Goal: Information Seeking & Learning: Find specific fact

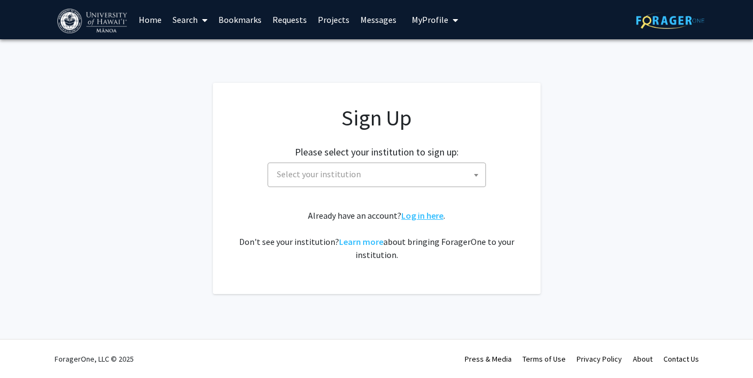
click at [431, 213] on link "Log in here" at bounding box center [422, 215] width 42 height 11
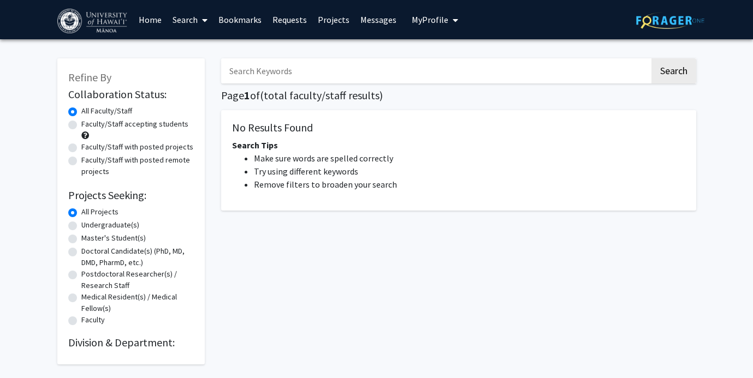
click at [441, 16] on span "My Profile" at bounding box center [430, 19] width 37 height 11
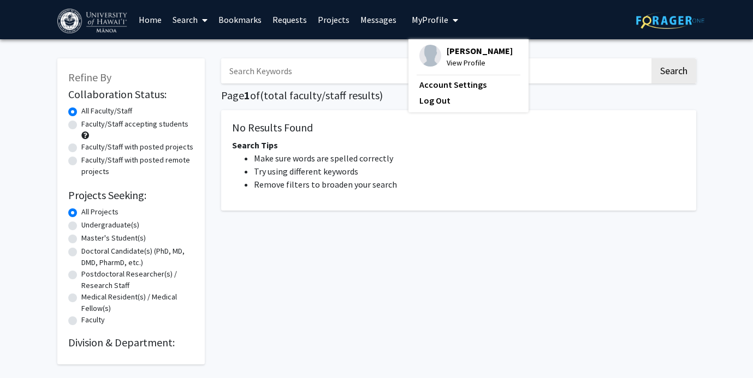
click at [294, 16] on link "Requests" at bounding box center [289, 20] width 45 height 38
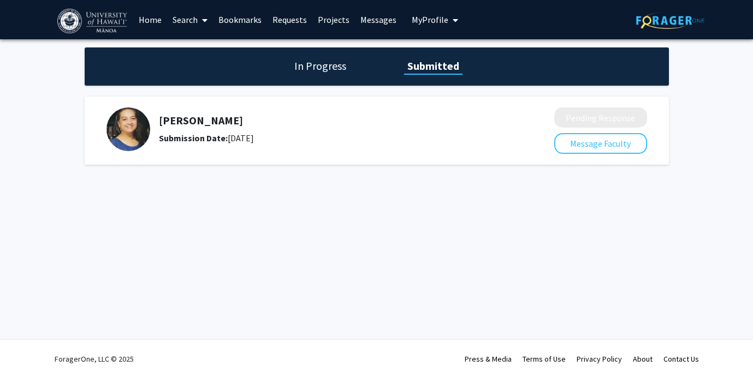
click at [198, 11] on span at bounding box center [203, 20] width 10 height 38
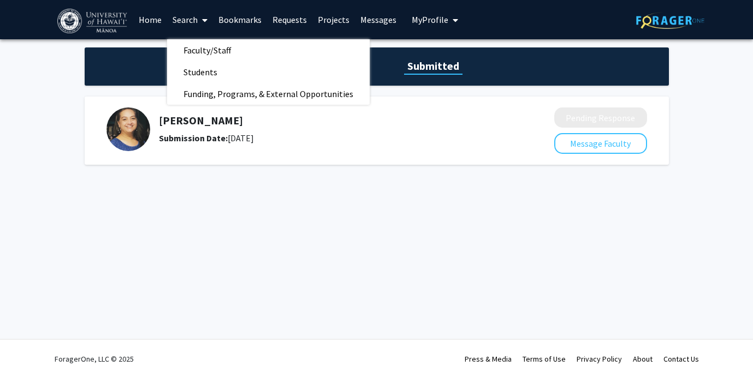
click at [175, 124] on h5 "[PERSON_NAME]" at bounding box center [327, 120] width 337 height 13
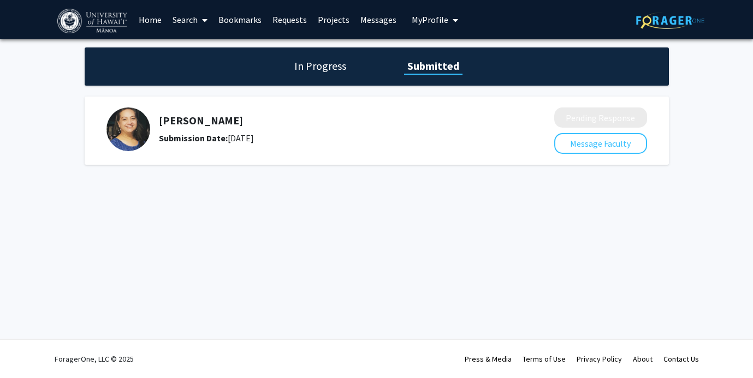
click at [140, 121] on img at bounding box center [128, 130] width 44 height 44
click at [133, 132] on img at bounding box center [128, 130] width 44 height 44
click at [229, 117] on h5 "[PERSON_NAME]" at bounding box center [327, 120] width 337 height 13
click at [616, 141] on button "Message Faculty" at bounding box center [600, 143] width 93 height 21
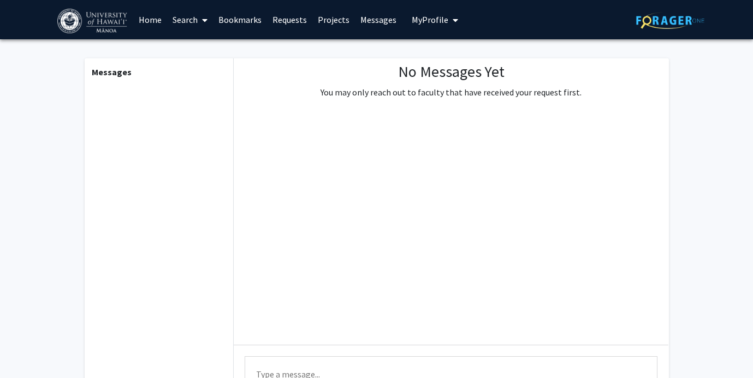
click at [198, 15] on span at bounding box center [203, 20] width 10 height 38
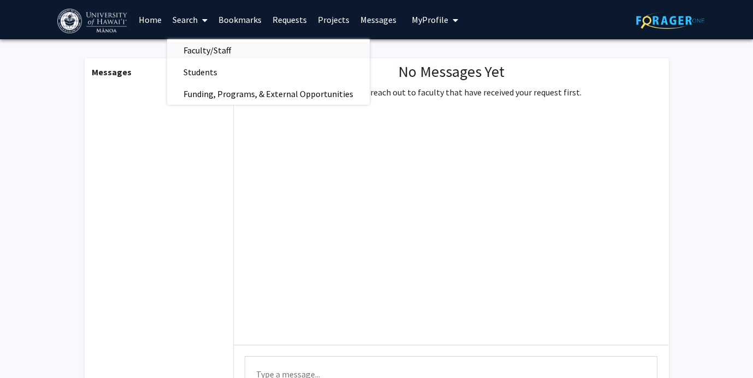
click at [198, 59] on span "Faculty/Staff" at bounding box center [207, 50] width 80 height 22
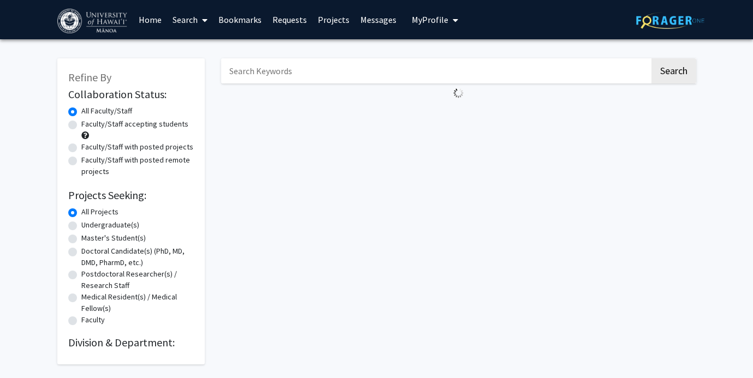
click at [273, 75] on input "Search Keywords" at bounding box center [435, 70] width 428 height 25
type input "rochelle"
click at [651, 58] on button "Search" at bounding box center [673, 70] width 45 height 25
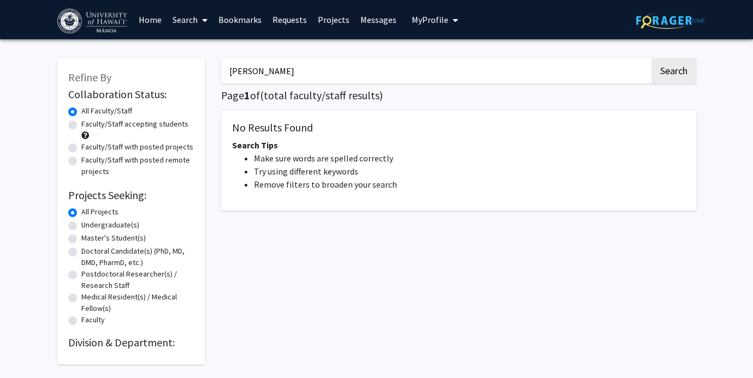
click at [698, 76] on div "rochelle Search Page 1 of ( total faculty/staff results) No Results Found Searc…" at bounding box center [458, 205] width 491 height 317
click at [680, 76] on button "Search" at bounding box center [673, 70] width 45 height 25
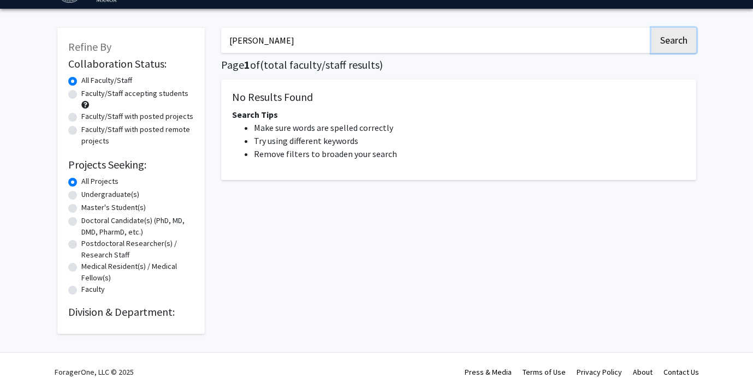
scroll to position [44, 0]
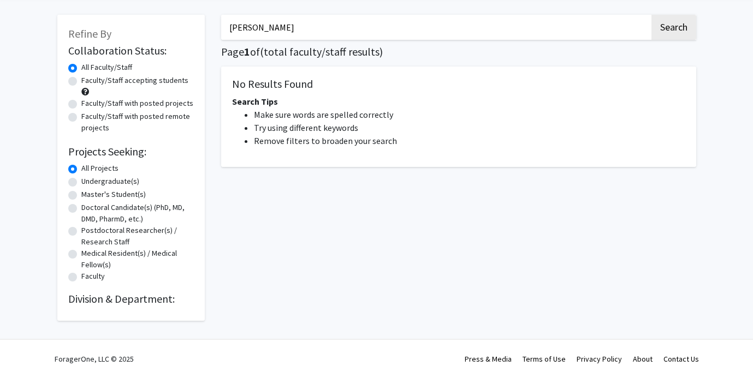
click at [285, 29] on input "rochelle" at bounding box center [435, 27] width 428 height 25
click at [285, 28] on input "rochelle" at bounding box center [435, 27] width 428 height 25
type input "piilani"
click at [651, 15] on button "Search" at bounding box center [673, 27] width 45 height 25
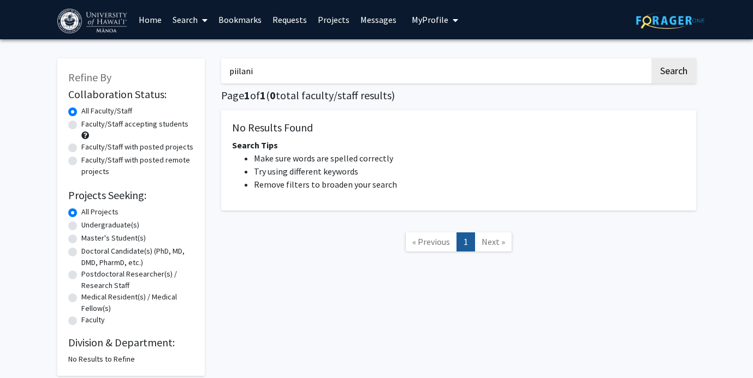
click at [498, 251] on link "Next »" at bounding box center [493, 242] width 38 height 19
click at [497, 245] on span "Next »" at bounding box center [492, 241] width 23 height 11
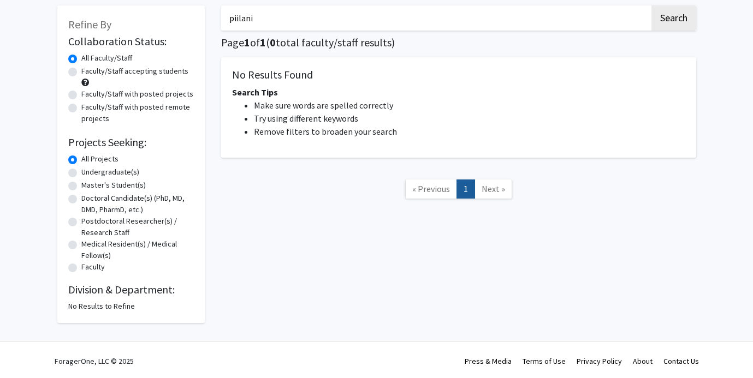
scroll to position [55, 0]
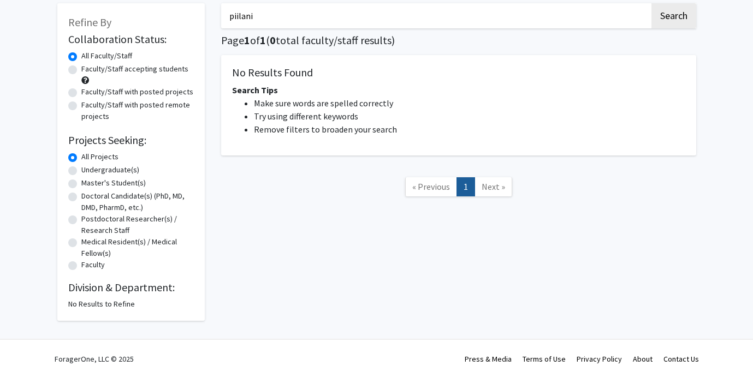
click at [105, 169] on label "Undergraduate(s)" at bounding box center [110, 169] width 58 height 11
click at [88, 169] on input "Undergraduate(s)" at bounding box center [84, 167] width 7 height 7
radio input "true"
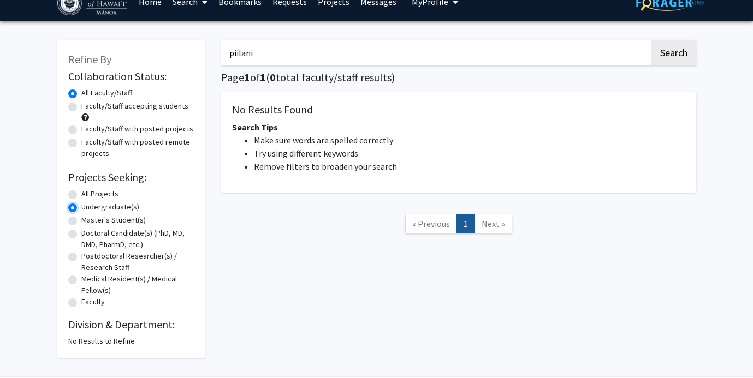
scroll to position [26, 0]
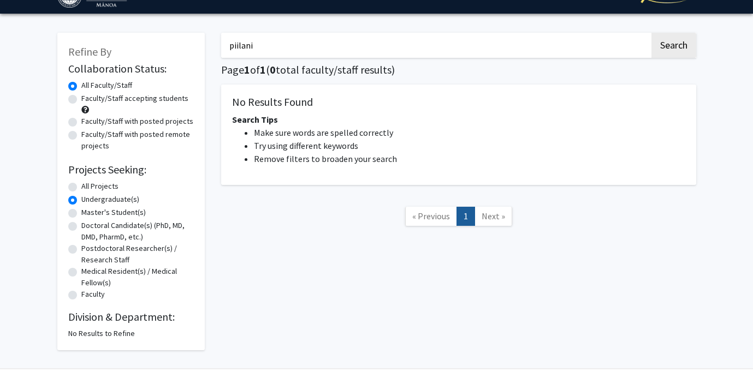
click at [105, 188] on label "All Projects" at bounding box center [99, 186] width 37 height 11
click at [88, 188] on input "All Projects" at bounding box center [84, 184] width 7 height 7
radio input "true"
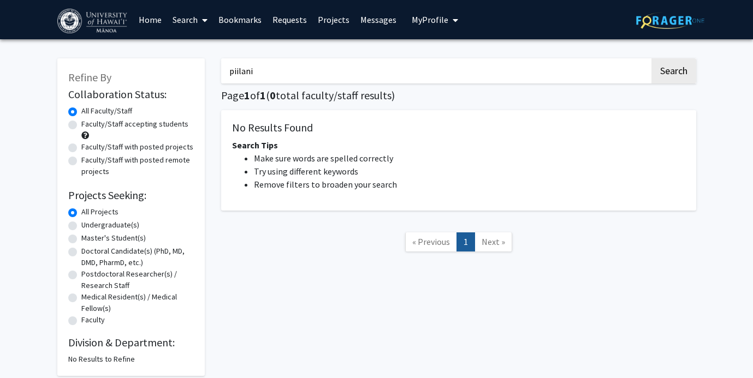
click at [376, 78] on input "piilani" at bounding box center [435, 70] width 428 height 25
click at [651, 58] on button "Search" at bounding box center [673, 70] width 45 height 25
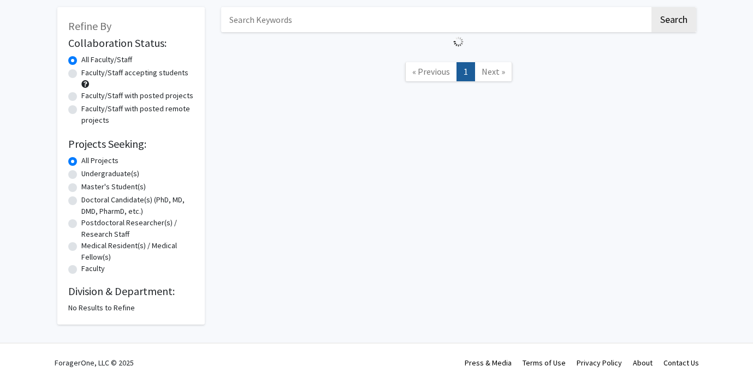
scroll to position [52, 0]
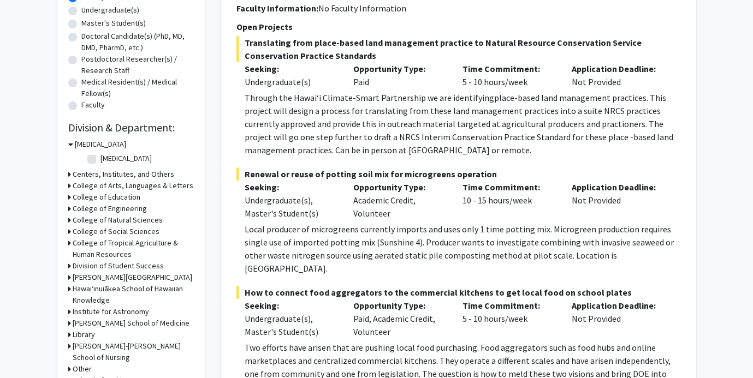
scroll to position [219, 0]
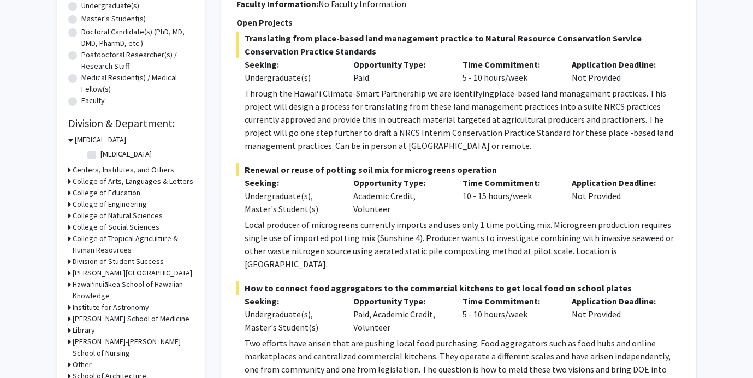
click at [123, 289] on h3 "Hawaiʻinuiākea School of Hawaiian Knowledge" at bounding box center [133, 290] width 121 height 23
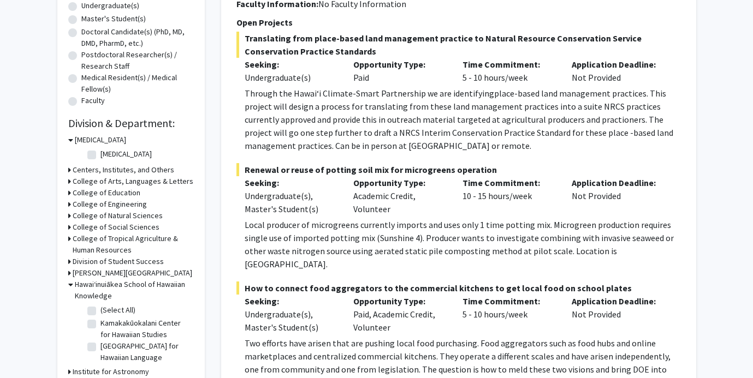
scroll to position [242, 0]
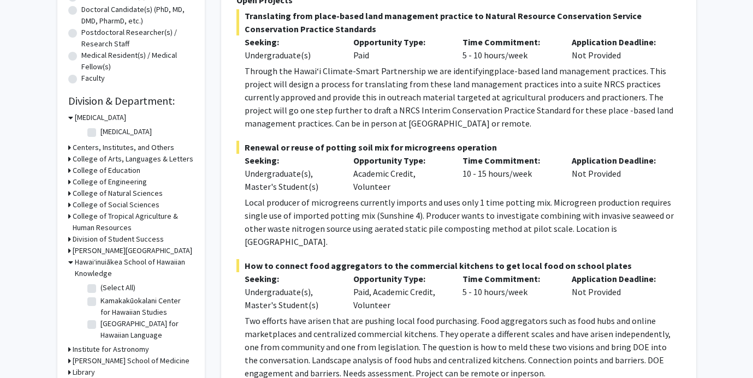
click at [115, 288] on label "(Select All)" at bounding box center [117, 287] width 35 height 11
click at [108, 288] on input "(Select All)" at bounding box center [103, 285] width 7 height 7
checkbox input "true"
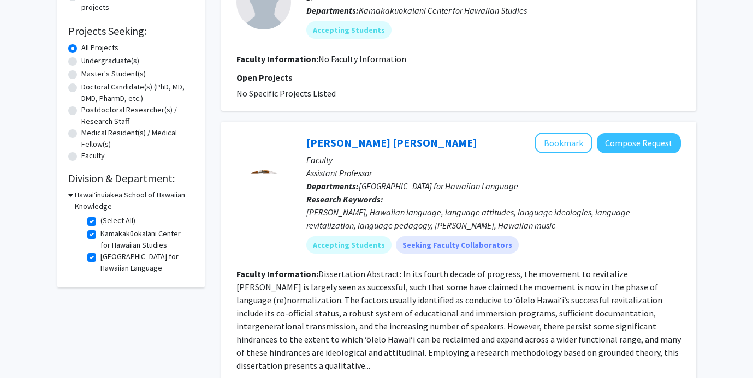
scroll to position [488, 0]
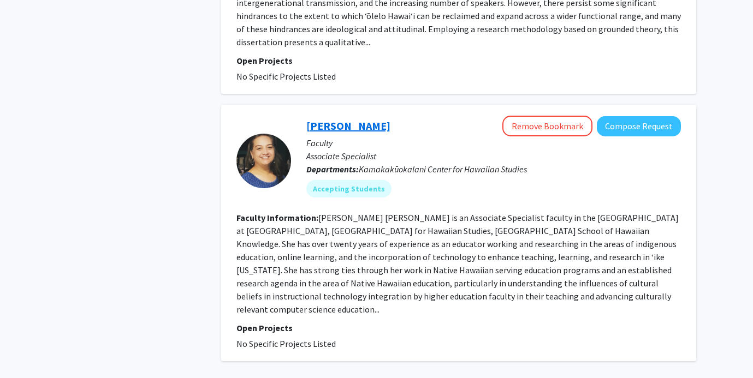
click at [356, 119] on link "Rochelle Piʻilani Kaaloa" at bounding box center [348, 126] width 84 height 14
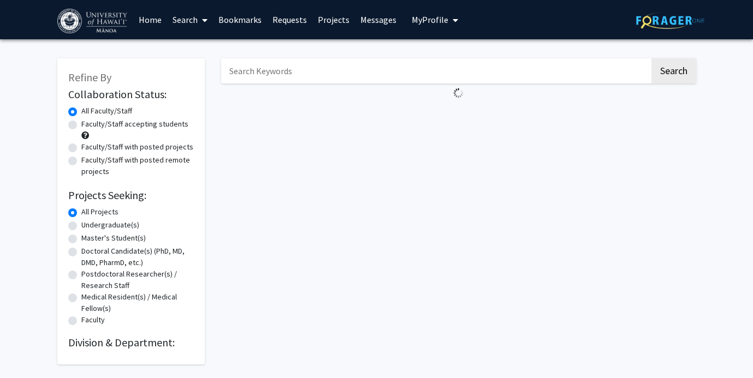
scroll to position [13, 0]
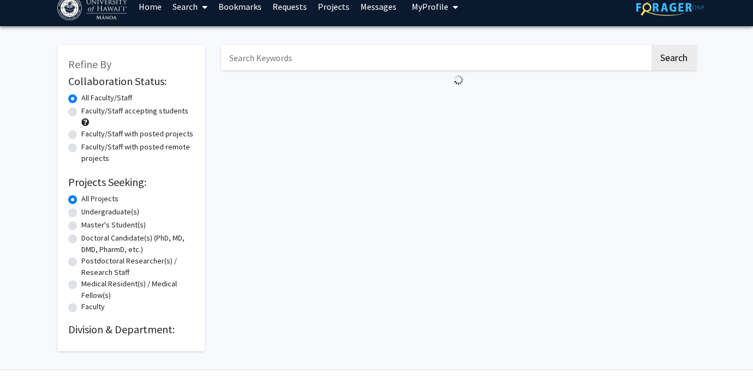
click at [107, 251] on label "Doctoral Candidate(s) (PhD, MD, DMD, PharmD, etc.)" at bounding box center [137, 244] width 112 height 23
click at [88, 240] on input "Doctoral Candidate(s) (PhD, MD, DMD, PharmD, etc.)" at bounding box center [84, 236] width 7 height 7
radio input "true"
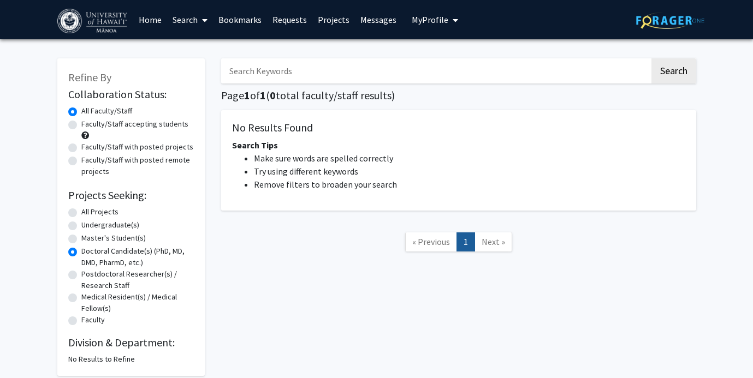
click at [105, 228] on label "Undergraduate(s)" at bounding box center [110, 224] width 58 height 11
click at [88, 227] on input "Undergraduate(s)" at bounding box center [84, 222] width 7 height 7
radio input "true"
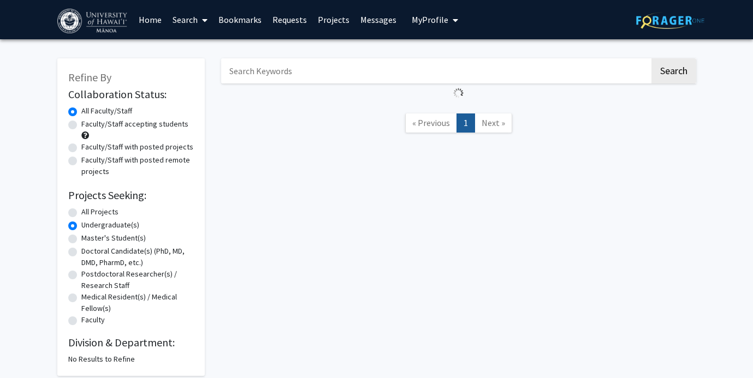
click at [100, 210] on label "All Projects" at bounding box center [99, 211] width 37 height 11
click at [88, 210] on input "All Projects" at bounding box center [84, 209] width 7 height 7
radio input "true"
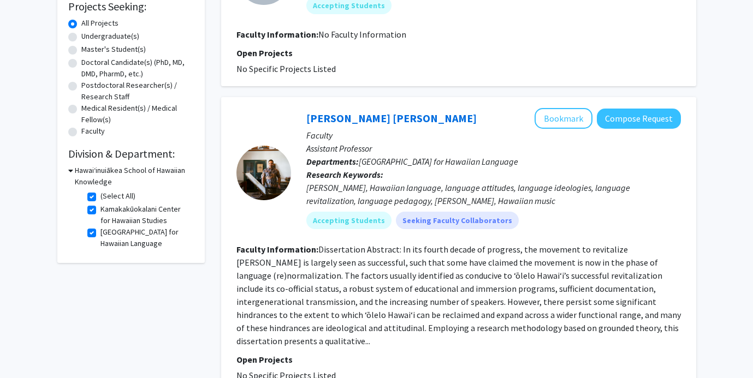
scroll to position [346, 0]
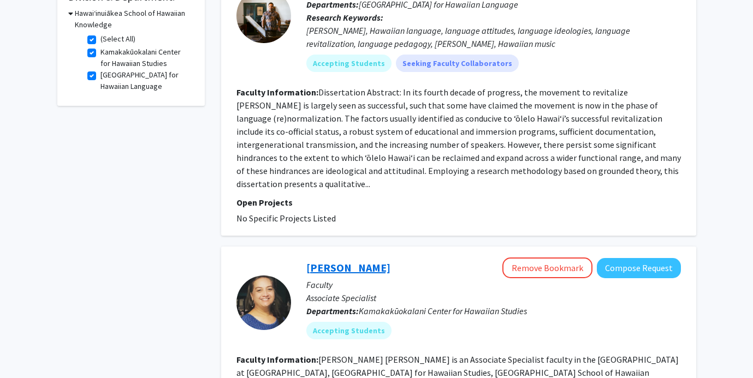
click at [370, 261] on link "[PERSON_NAME]" at bounding box center [348, 268] width 84 height 14
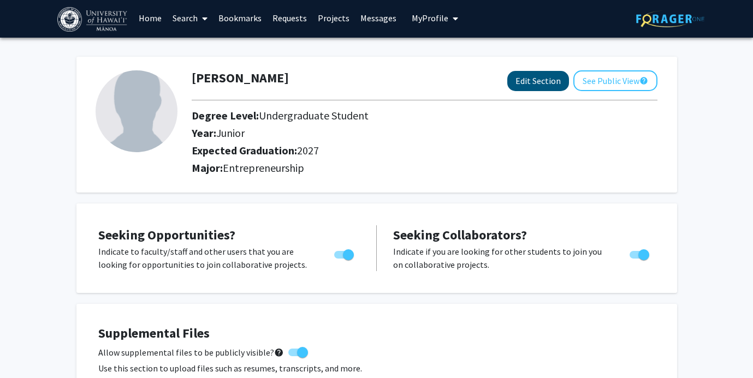
scroll to position [2, 0]
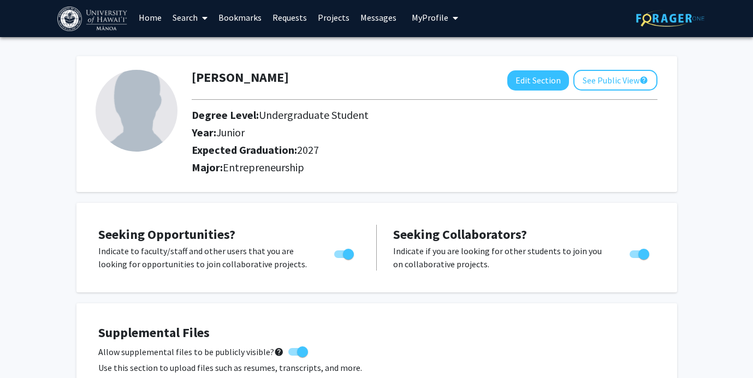
click at [242, 16] on link "Bookmarks" at bounding box center [240, 17] width 54 height 38
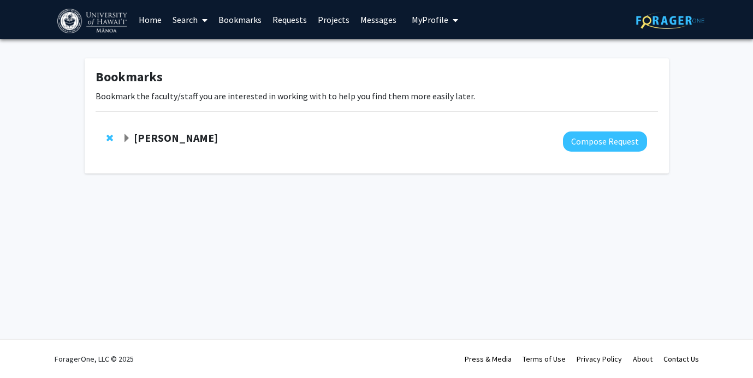
click at [213, 140] on strong "Rochelle Piʻilani Kaaloa" at bounding box center [176, 138] width 84 height 14
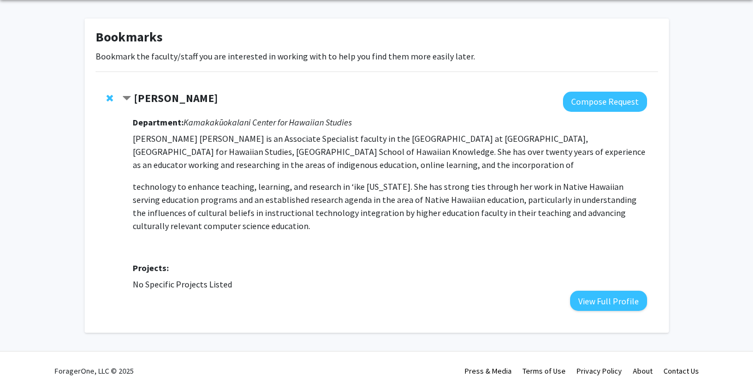
scroll to position [52, 0]
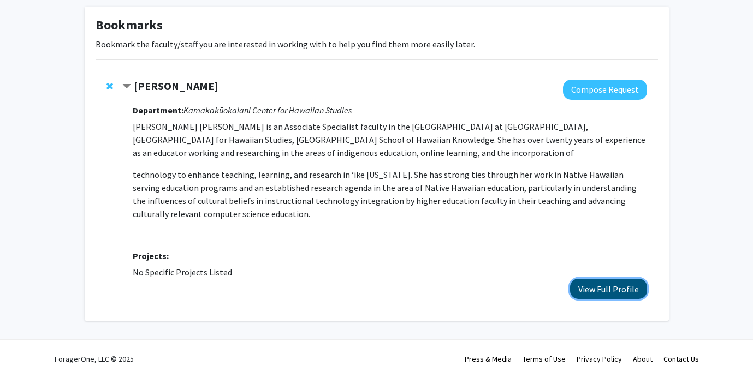
click at [586, 289] on button "View Full Profile" at bounding box center [608, 289] width 77 height 20
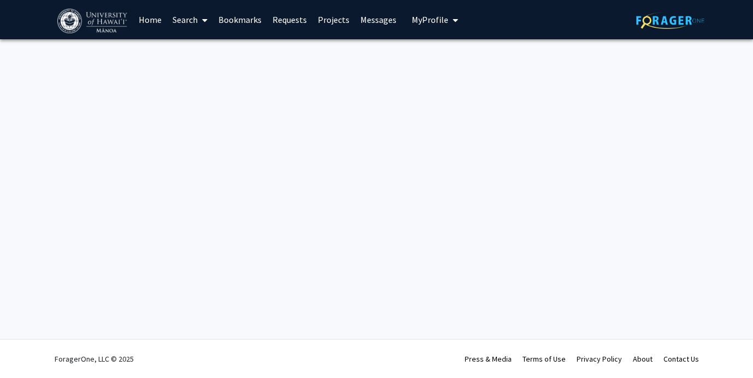
click at [431, 26] on button "My Profile" at bounding box center [434, 19] width 53 height 39
